Goal: Transaction & Acquisition: Book appointment/travel/reservation

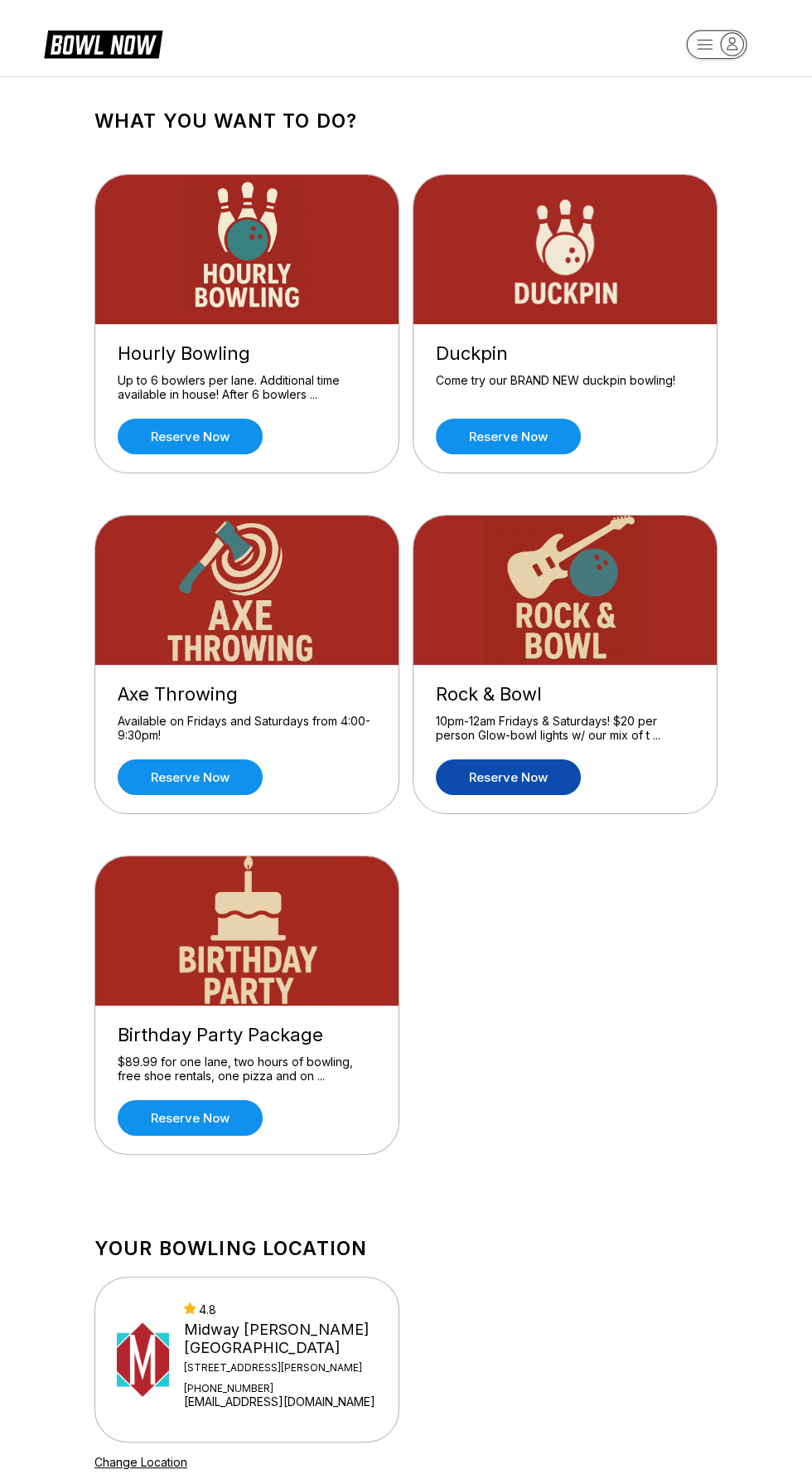
click at [547, 767] on link "Reserve now" at bounding box center [508, 777] width 145 height 36
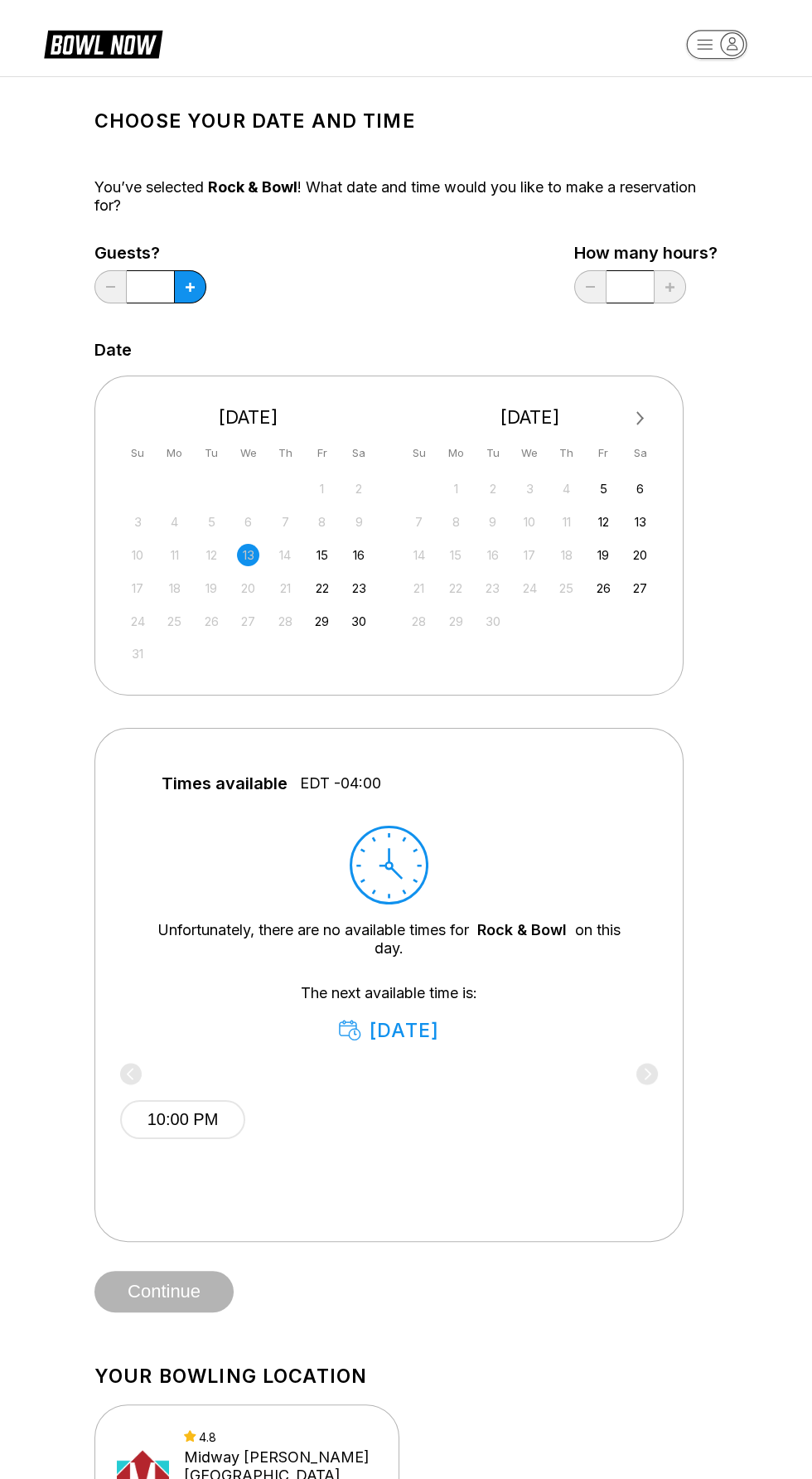
click at [431, 1043] on div "10:00 PM" at bounding box center [389, 1104] width 537 height 125
click at [396, 1042] on div "10:00 PM" at bounding box center [389, 1104] width 537 height 125
click at [320, 554] on div "15" at bounding box center [322, 555] width 22 height 22
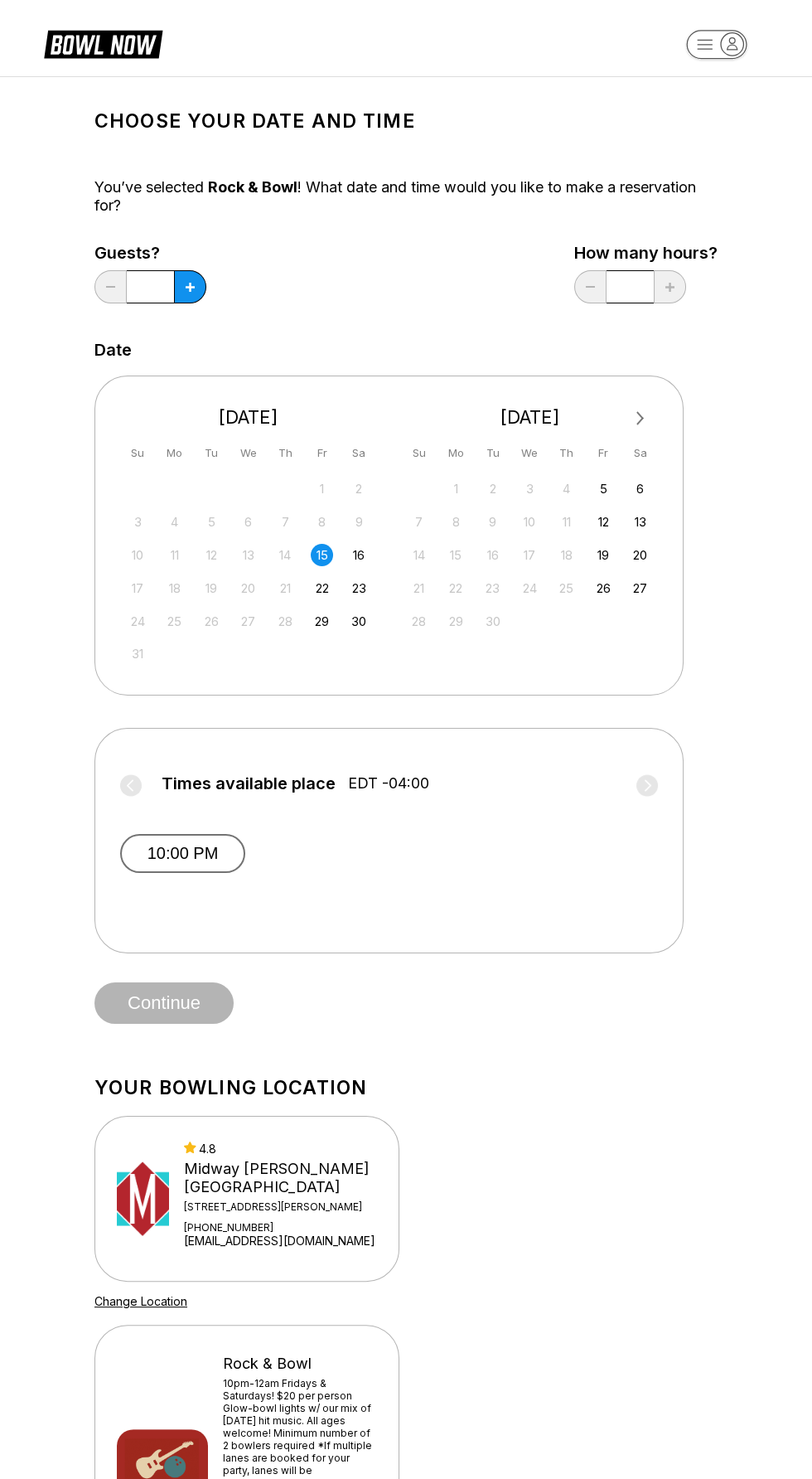
click at [181, 851] on button "10:00 PM" at bounding box center [183, 853] width 125 height 39
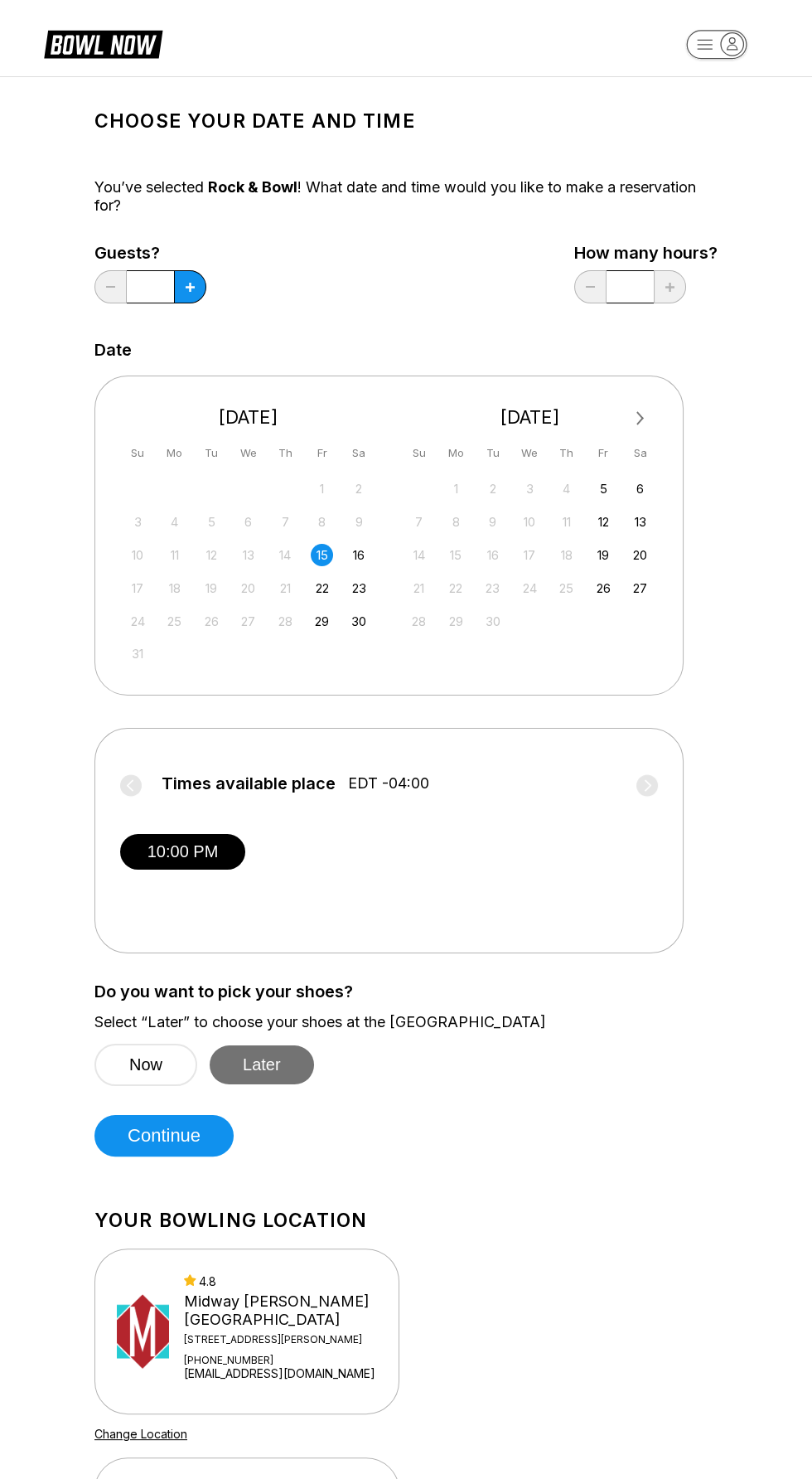
click at [298, 1066] on button "Later" at bounding box center [261, 1064] width 104 height 39
click at [165, 1144] on button "Continue" at bounding box center [164, 1136] width 139 height 42
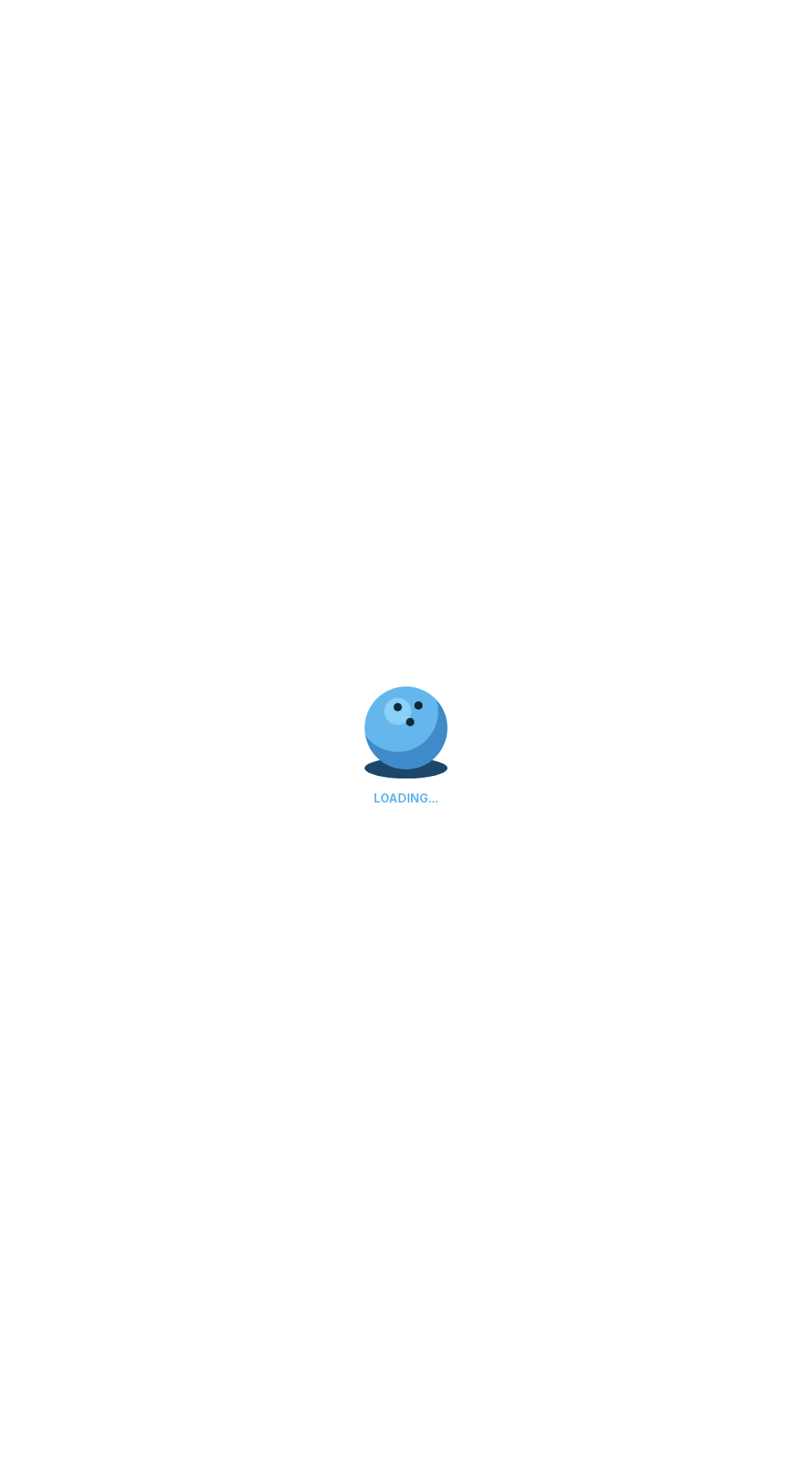
select select "**"
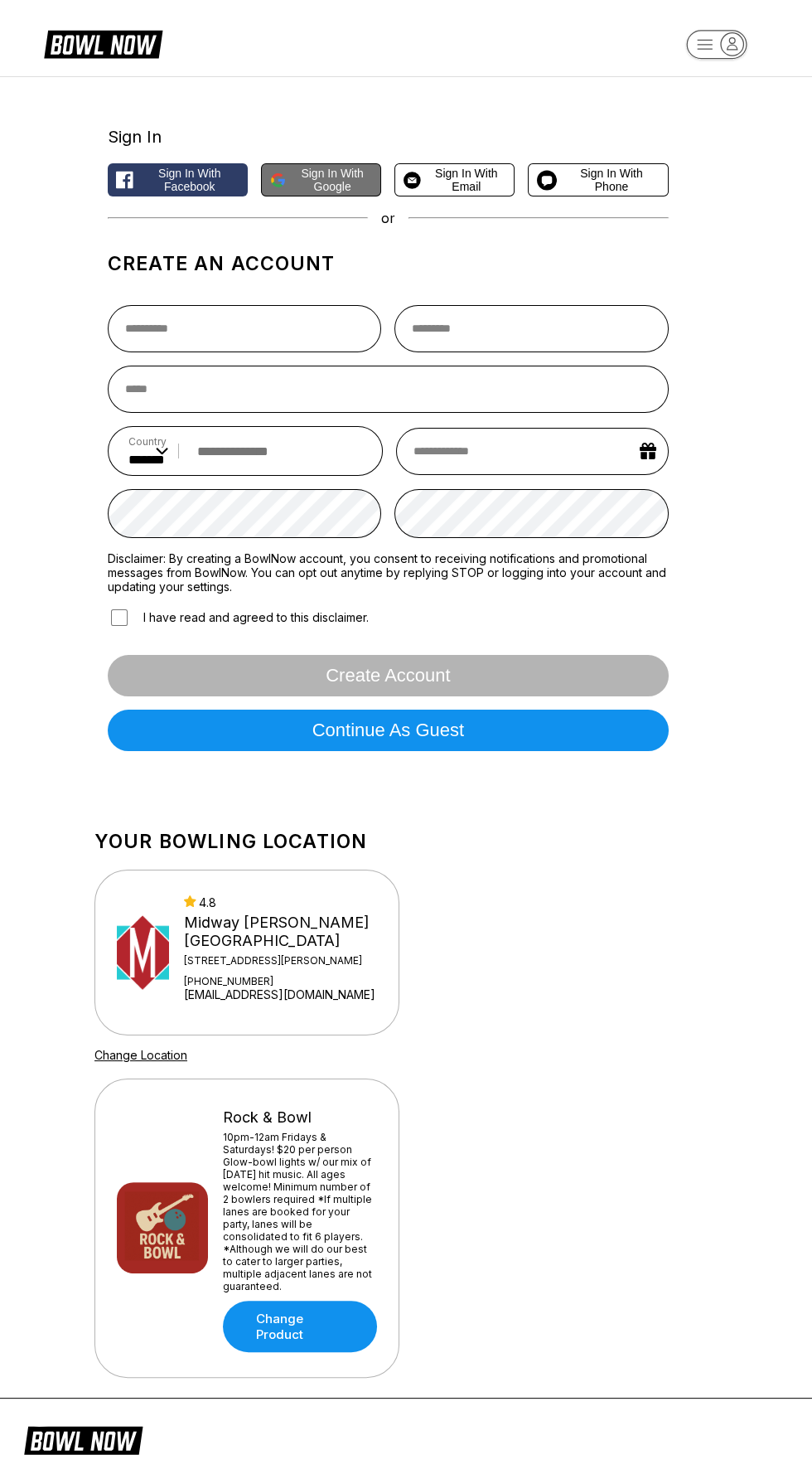
click at [314, 176] on span "Sign in with Google" at bounding box center [332, 179] width 80 height 26
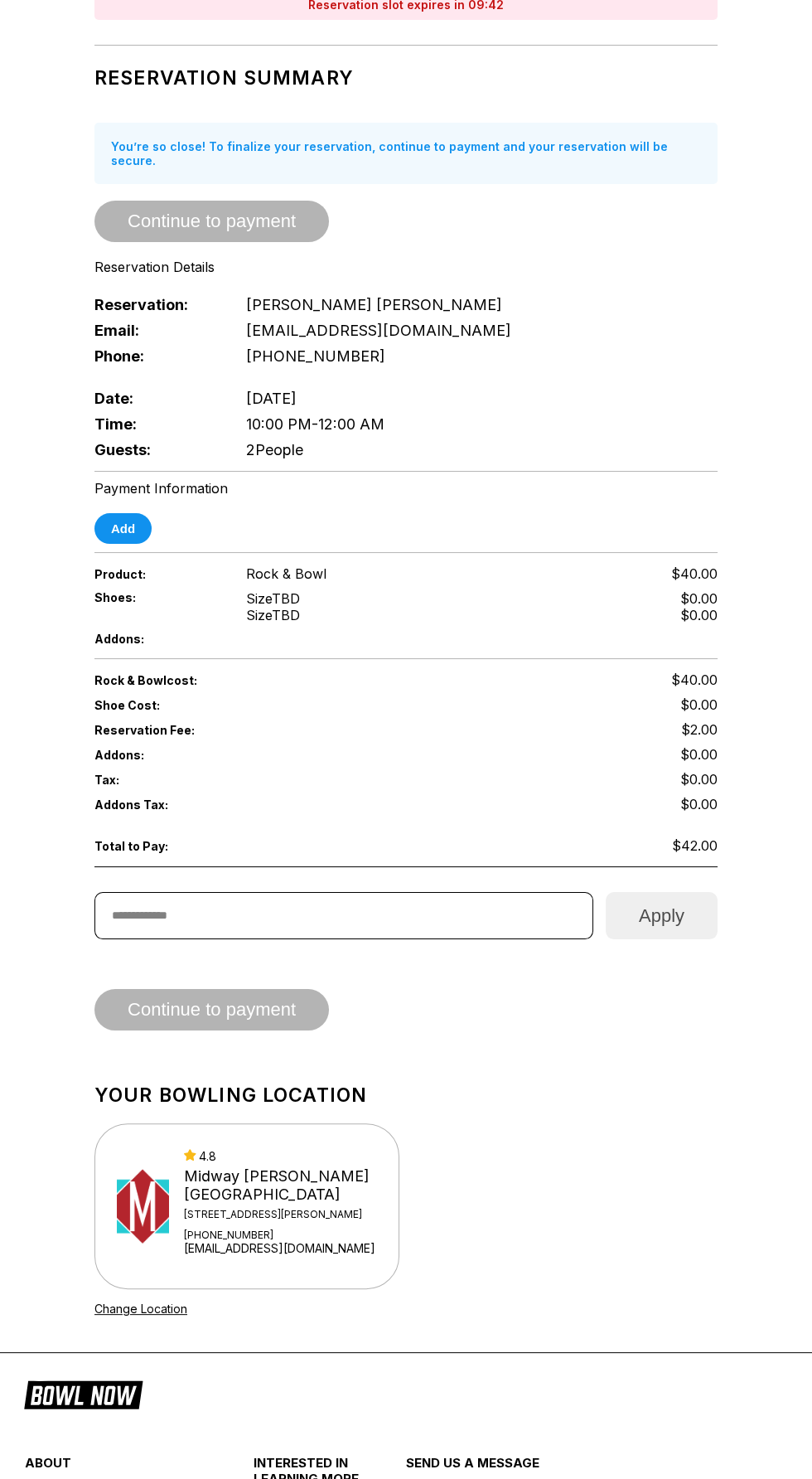
scroll to position [105, 0]
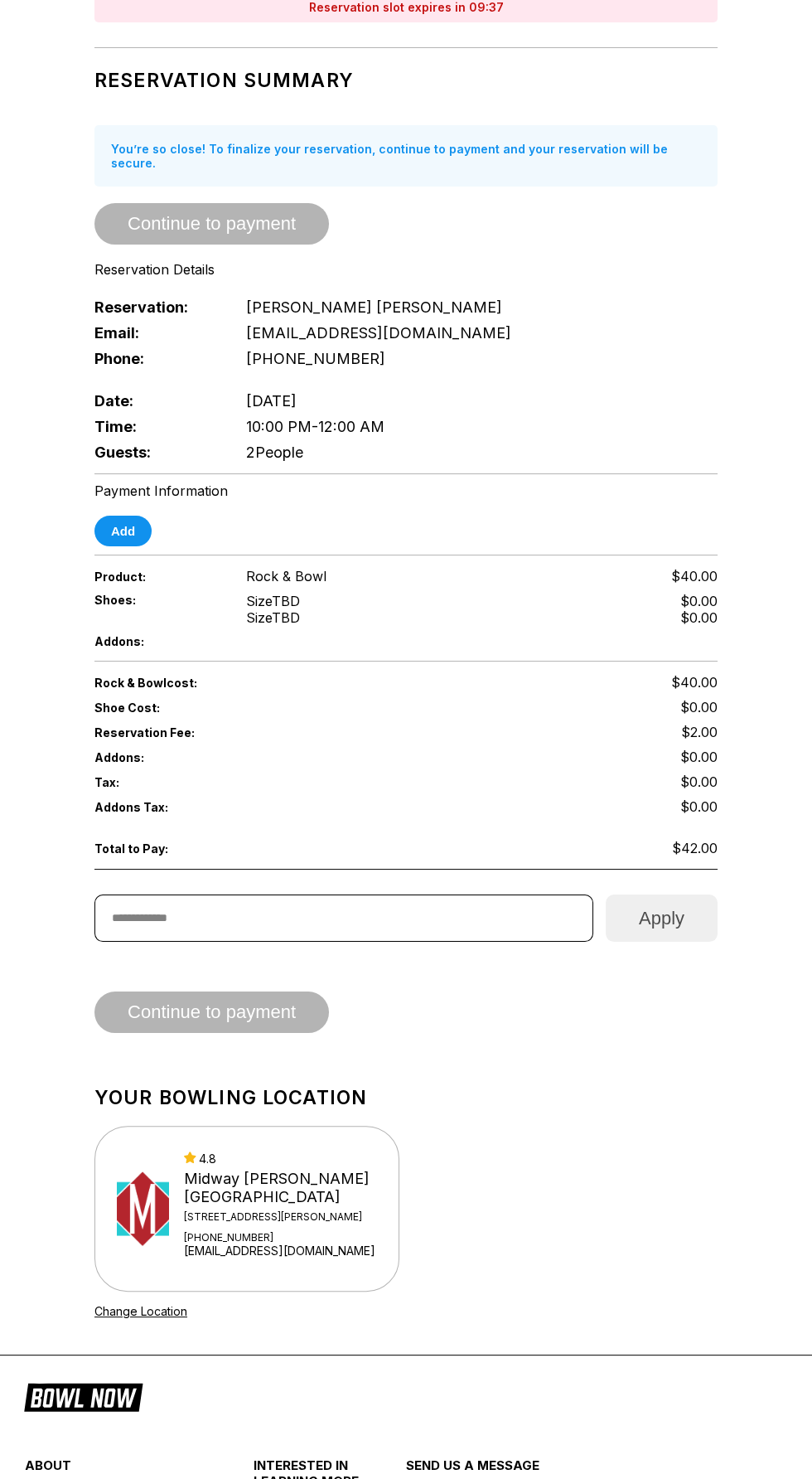
click at [292, 1013] on div "Continue to payment" at bounding box center [405, 1012] width 623 height 42
click at [284, 996] on div "Continue to payment" at bounding box center [405, 1012] width 623 height 42
click at [263, 1013] on div "Continue to payment" at bounding box center [405, 1012] width 623 height 42
click at [164, 996] on div "Continue to payment" at bounding box center [405, 1012] width 623 height 42
click at [120, 517] on button "Add" at bounding box center [122, 531] width 57 height 31
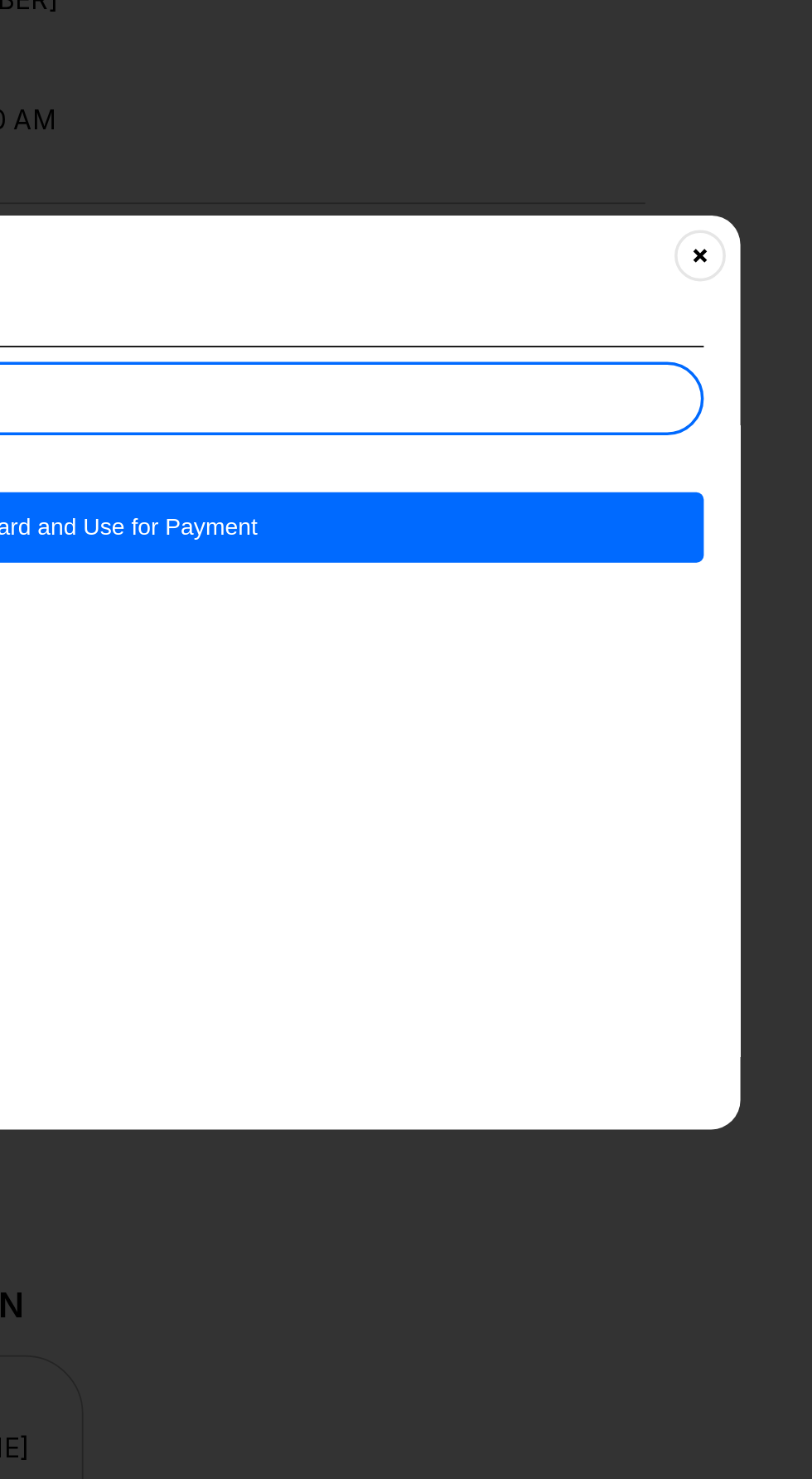
click at [614, 637] on button "Add Card and Use for Payment" at bounding box center [405, 656] width 689 height 40
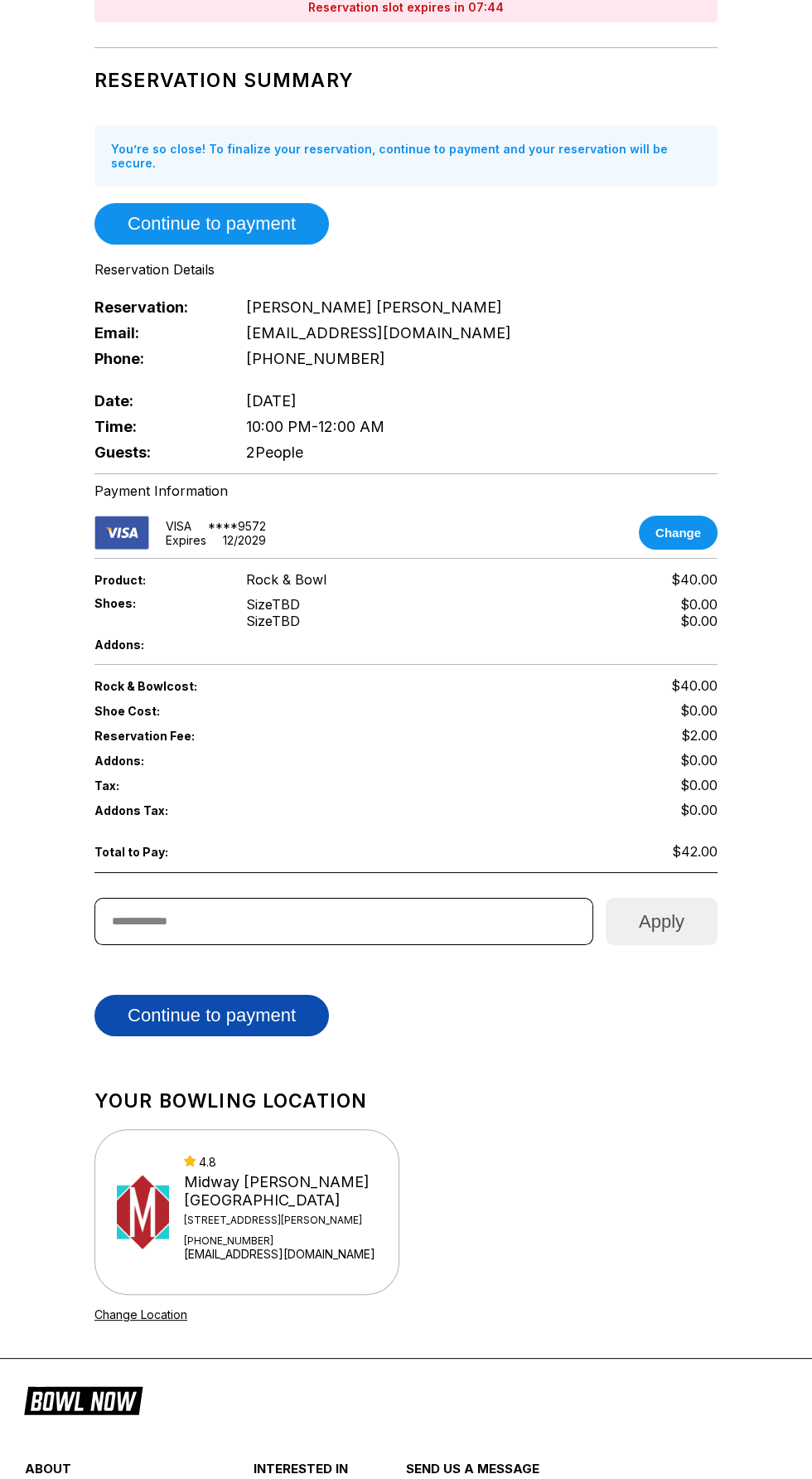
click at [130, 1012] on button "Continue to payment" at bounding box center [211, 1015] width 235 height 42
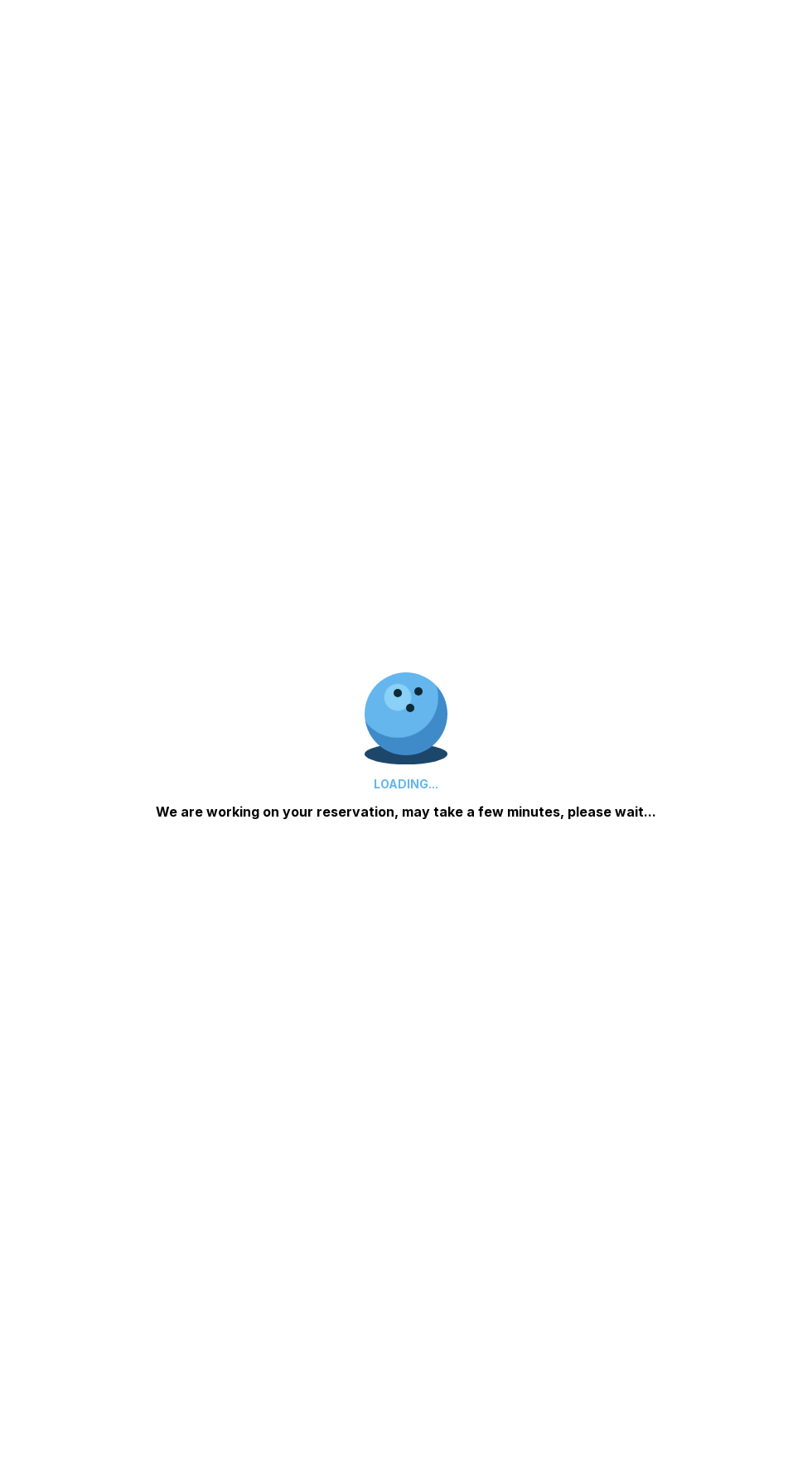
scroll to position [0, 0]
